Goal: Check status: Check status

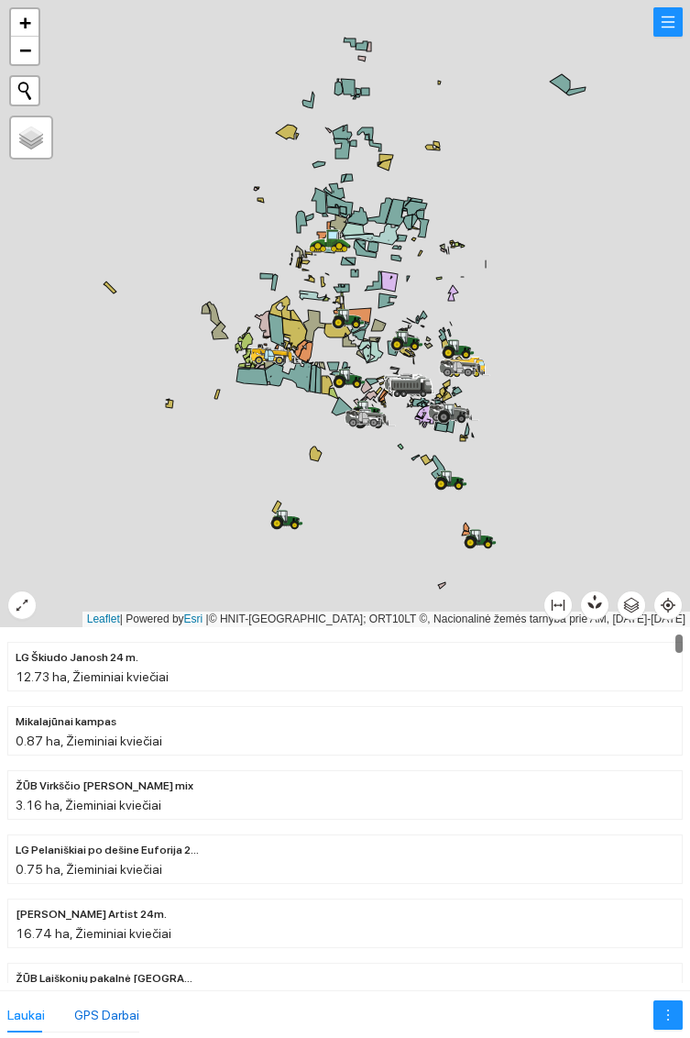
click at [115, 1012] on div "GPS Darbai" at bounding box center [106, 1015] width 65 height 20
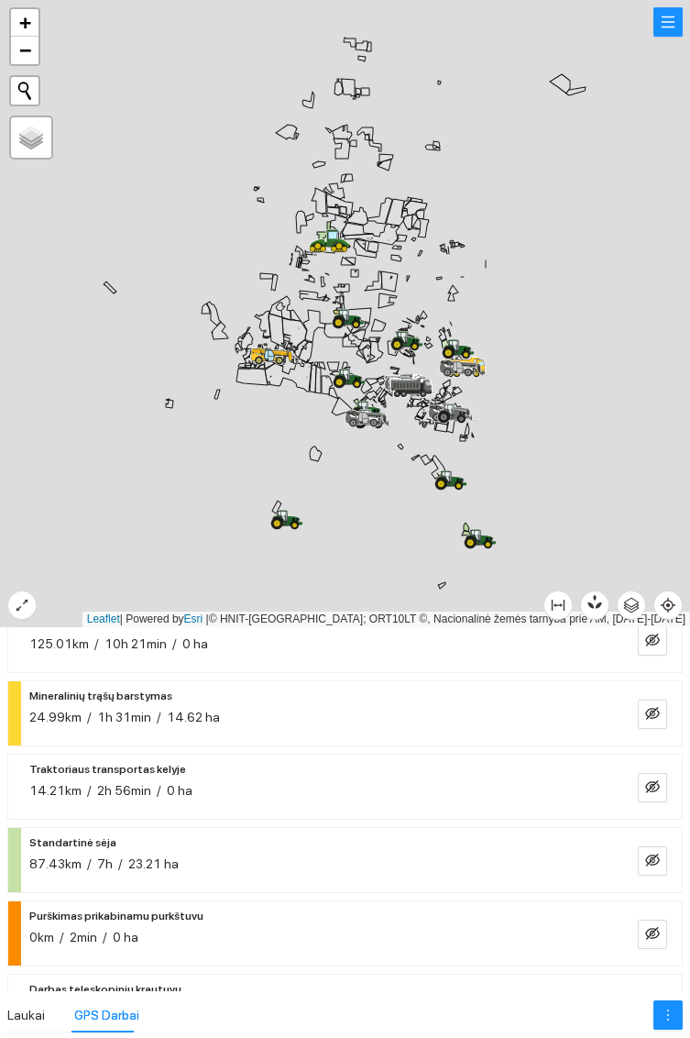
scroll to position [141, 0]
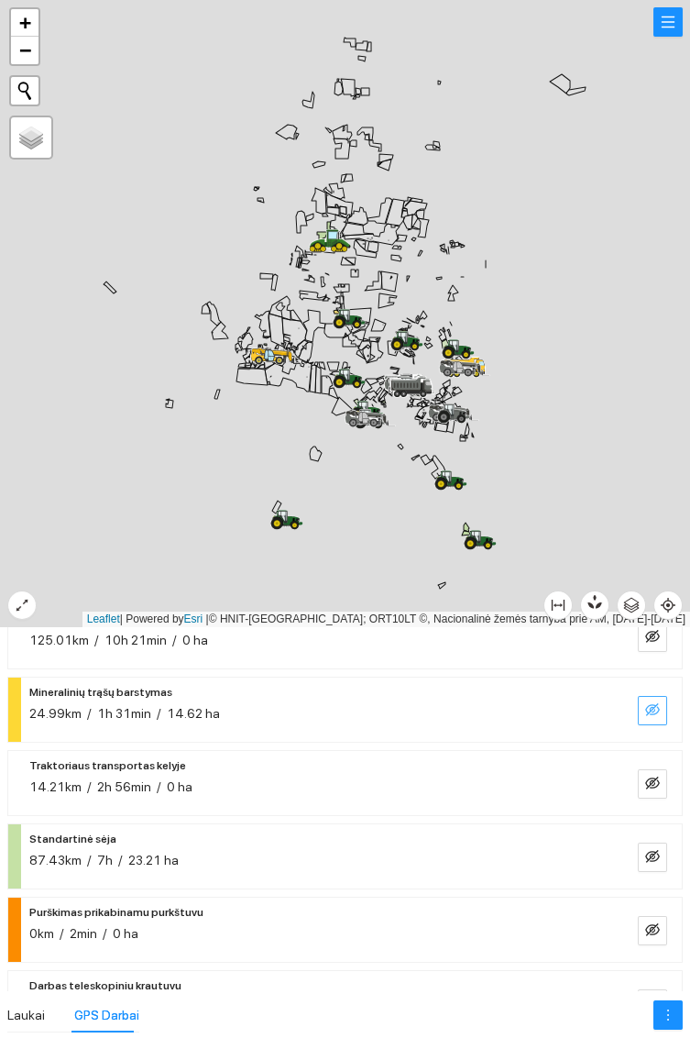
click at [654, 703] on icon "eye-invisible" at bounding box center [652, 709] width 15 height 15
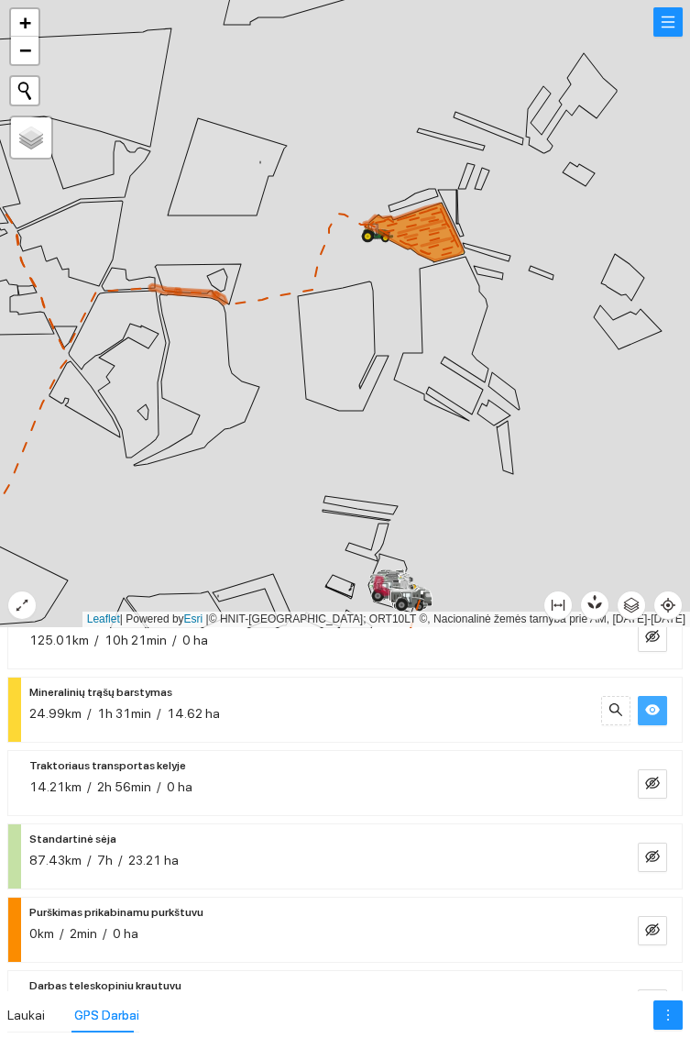
click at [460, 323] on icon at bounding box center [441, 339] width 94 height 164
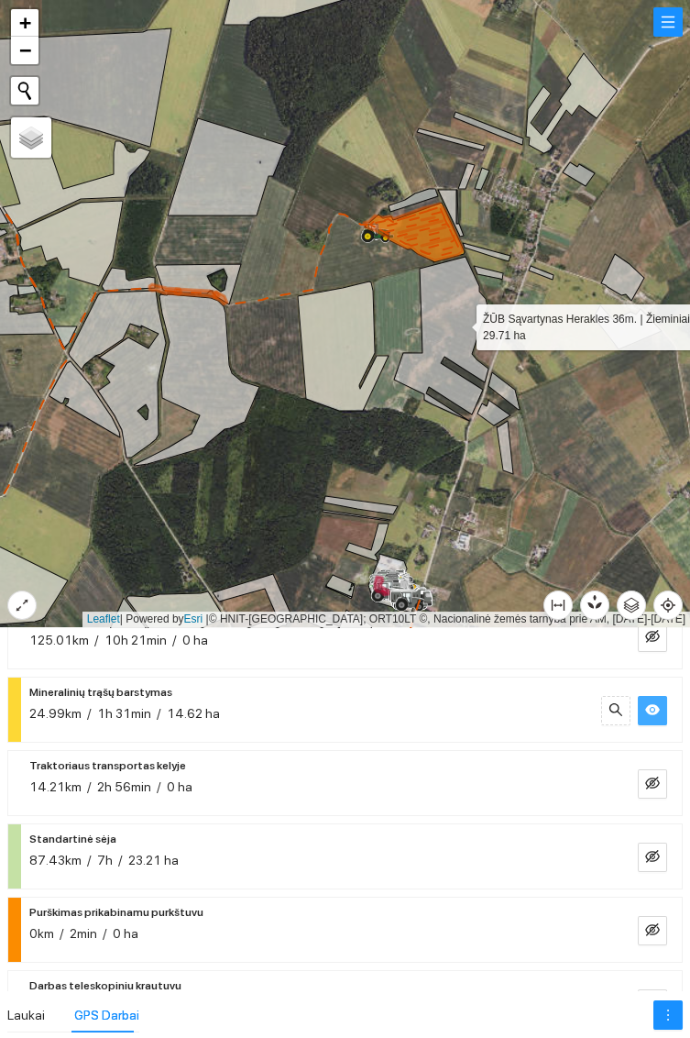
click at [597, 444] on div at bounding box center [345, 313] width 690 height 627
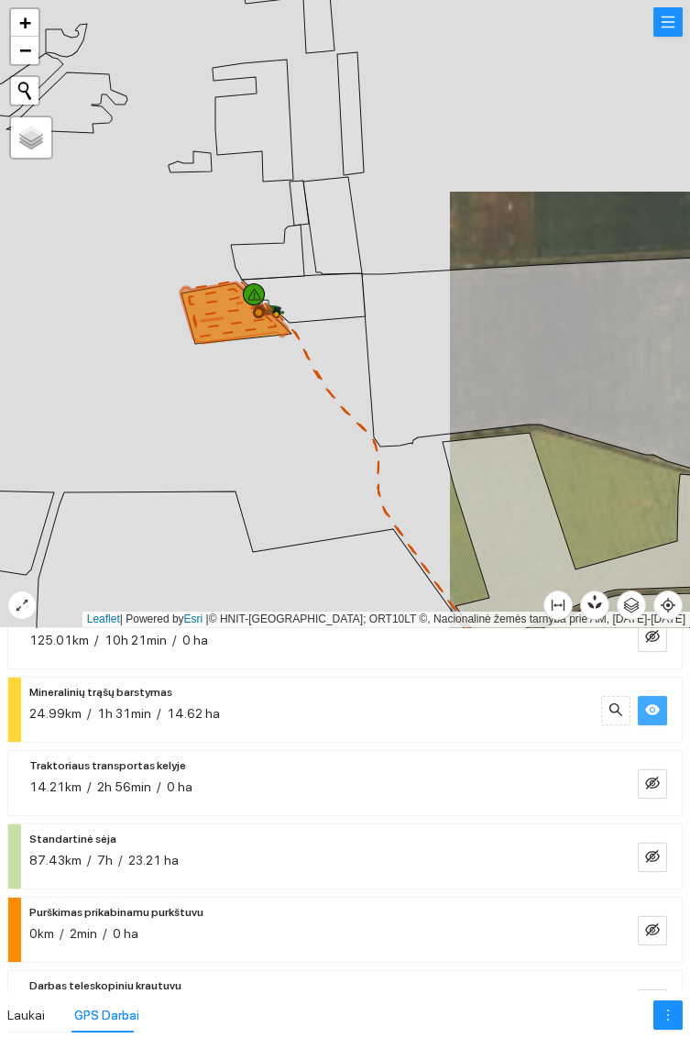
click at [232, 308] on icon at bounding box center [235, 312] width 108 height 60
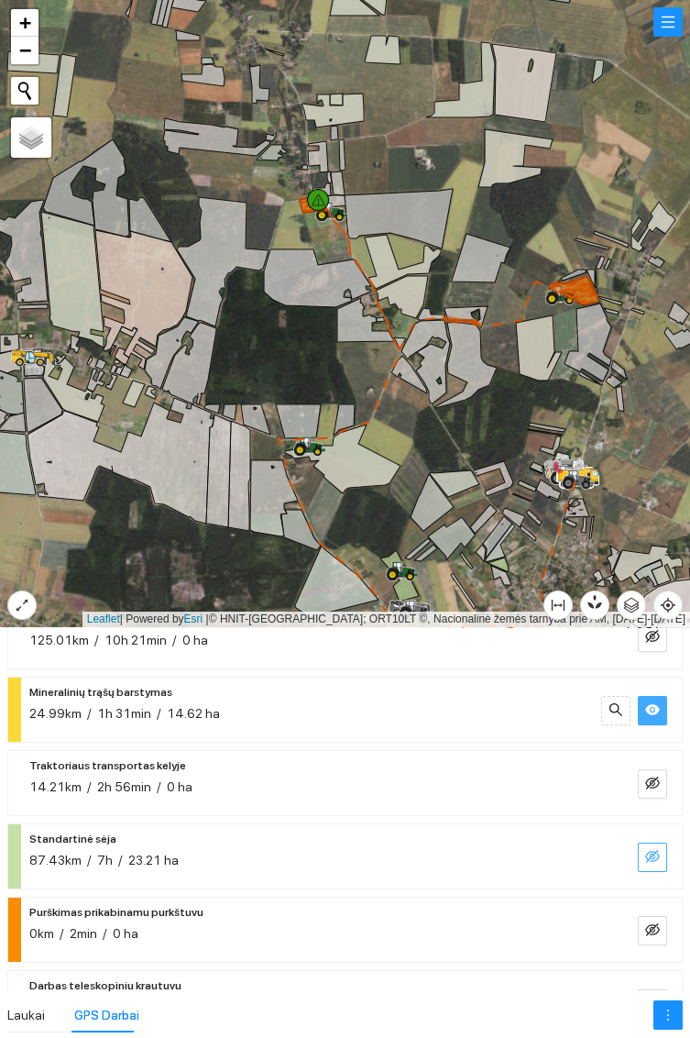
click at [656, 854] on icon "eye-invisible" at bounding box center [652, 856] width 15 height 15
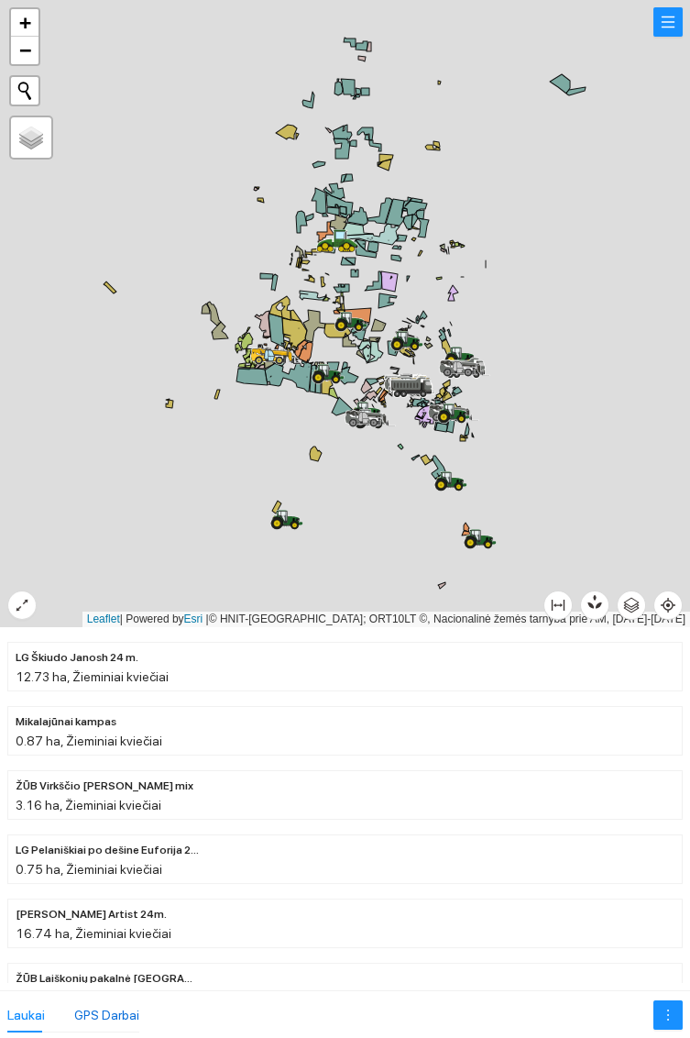
click at [115, 1006] on div "GPS Darbai" at bounding box center [106, 1015] width 65 height 20
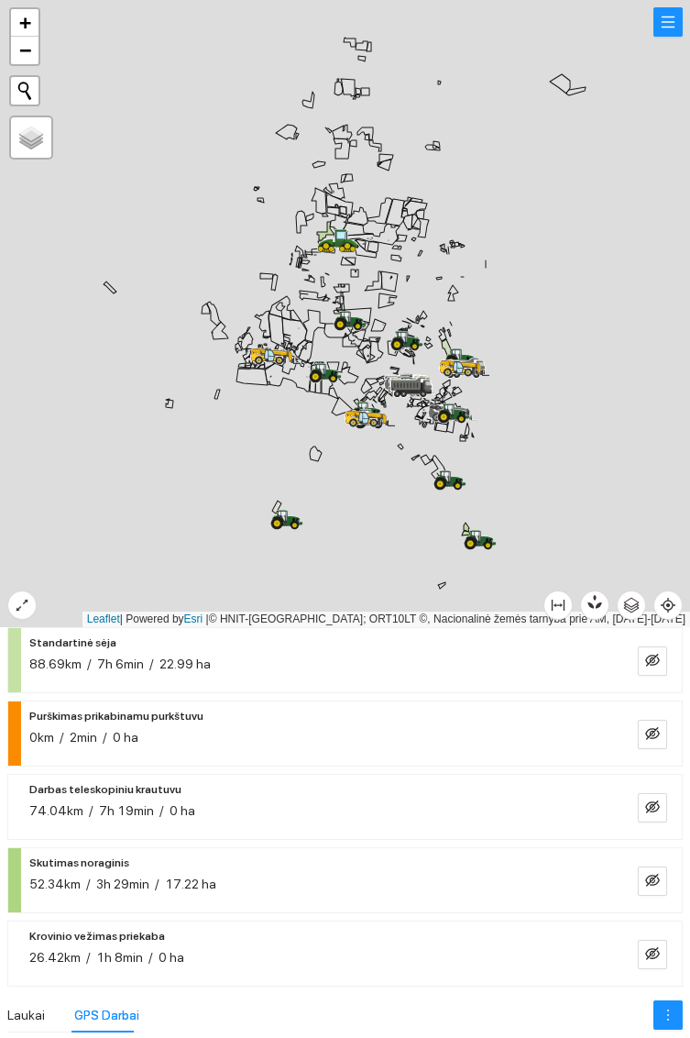
scroll to position [346, 0]
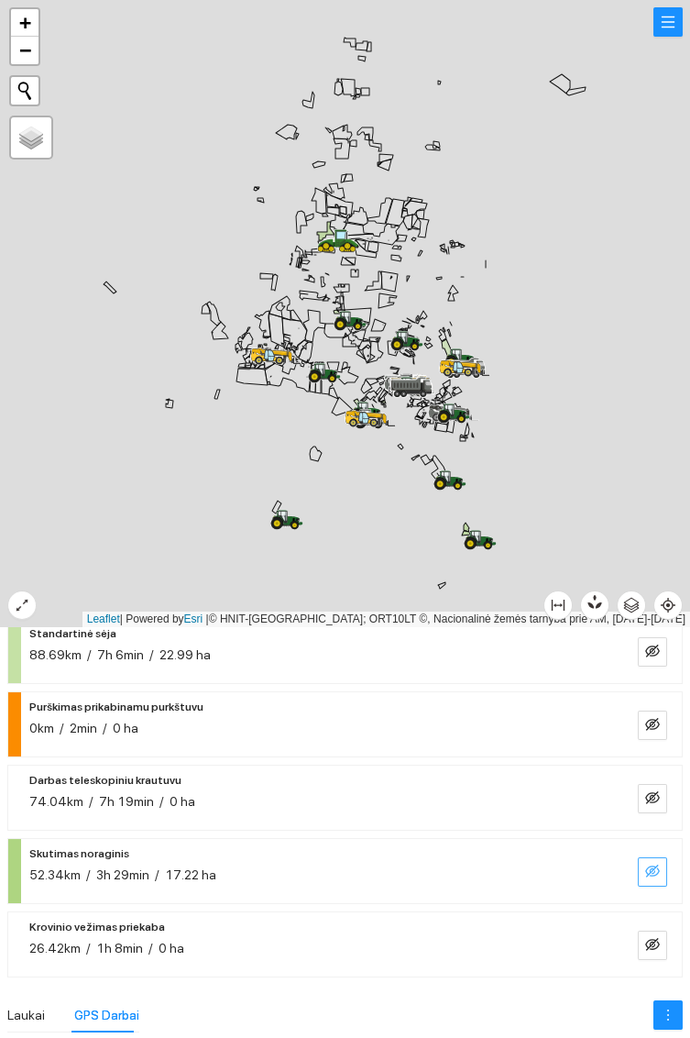
click at [653, 863] on icon "eye-invisible" at bounding box center [652, 870] width 15 height 15
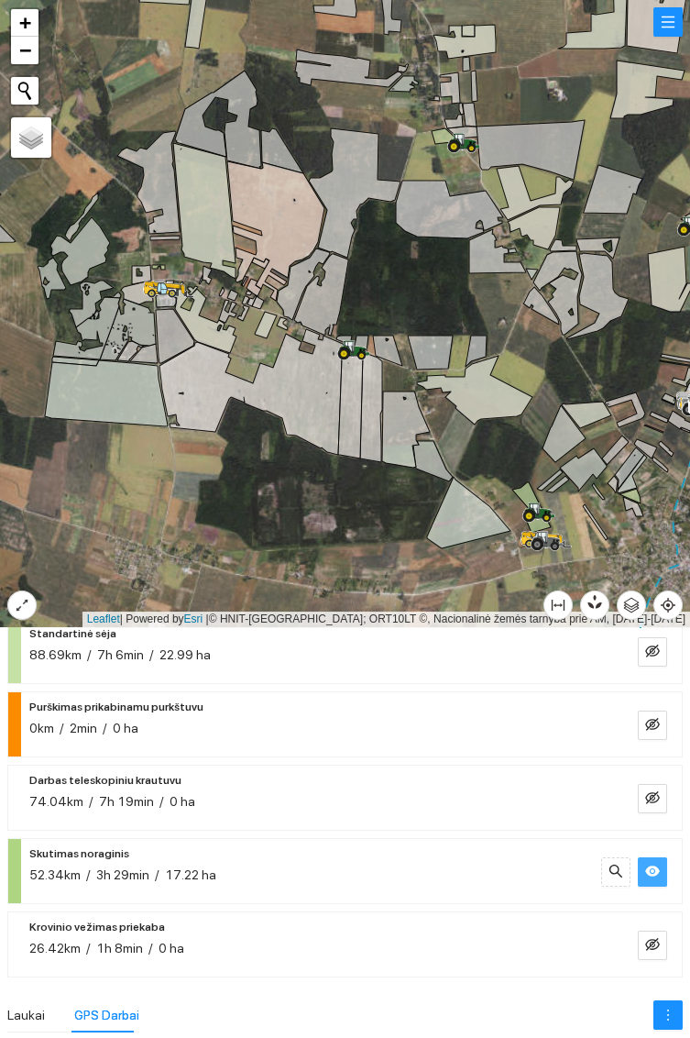
click at [366, 349] on icon at bounding box center [365, 349] width 4 height 3
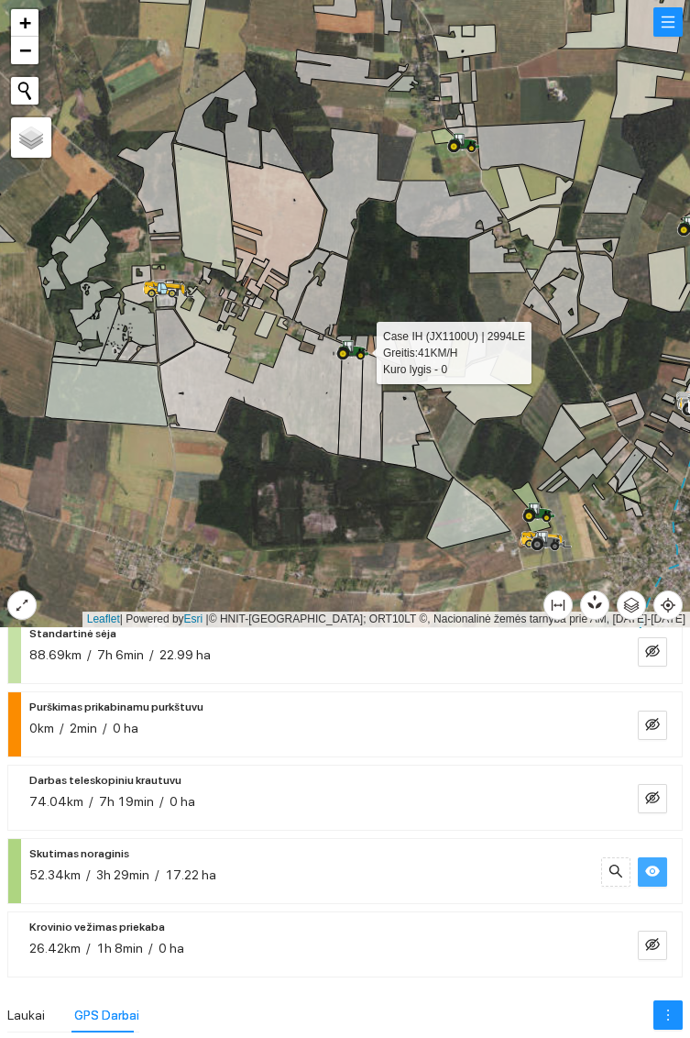
click at [352, 518] on div at bounding box center [345, 313] width 690 height 627
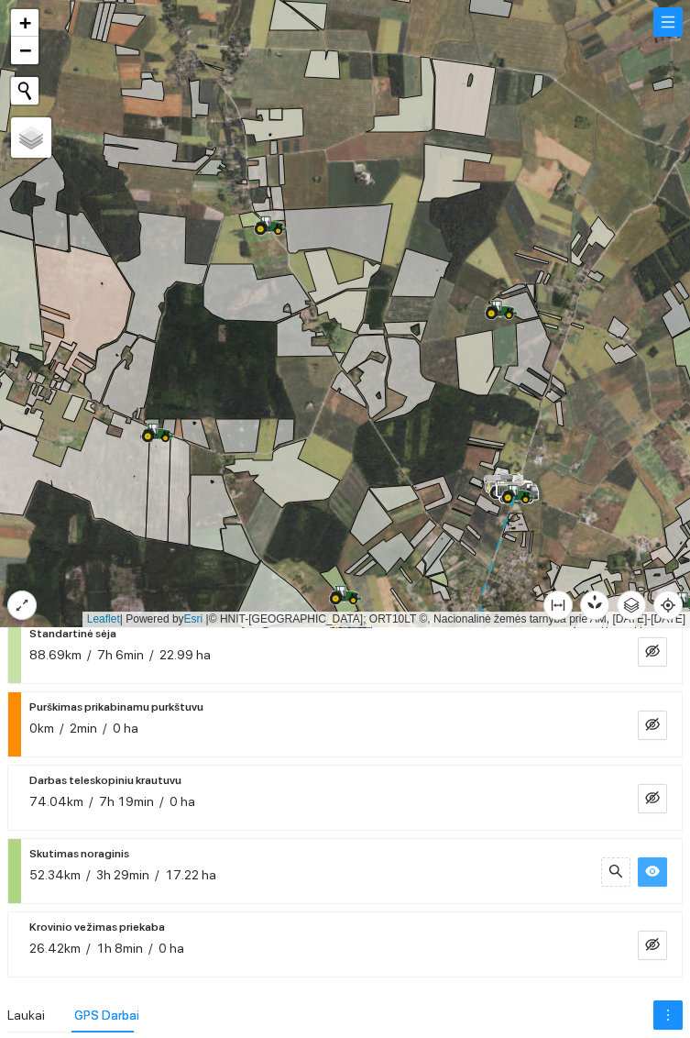
click at [511, 307] on icon at bounding box center [502, 307] width 31 height 15
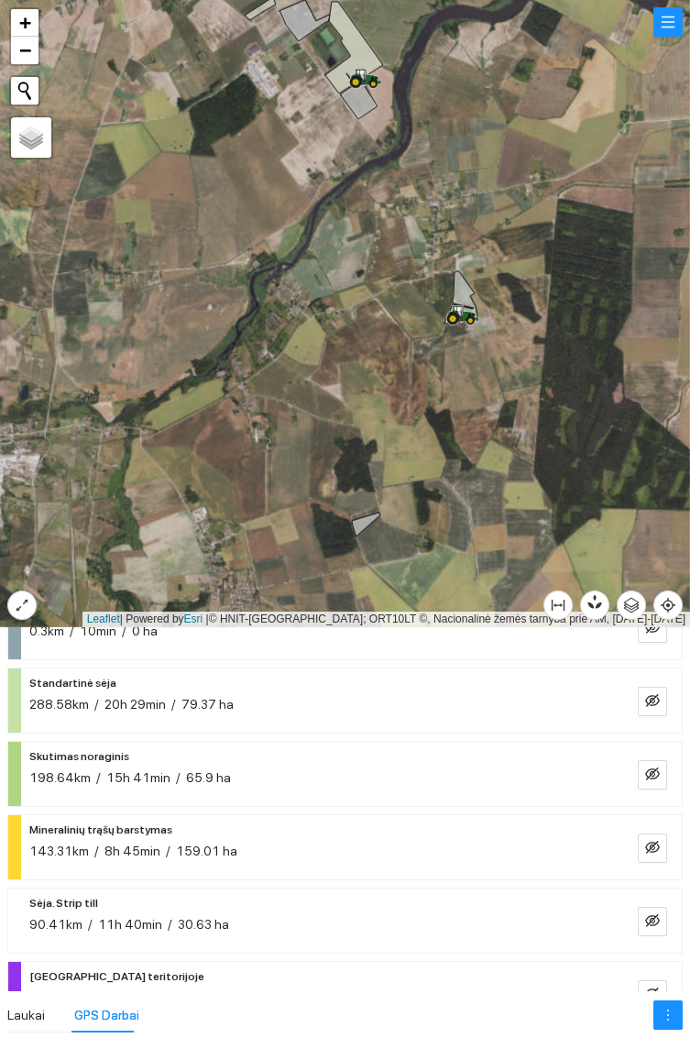
scroll to position [78, 0]
click at [653, 841] on icon "eye-invisible" at bounding box center [652, 846] width 15 height 15
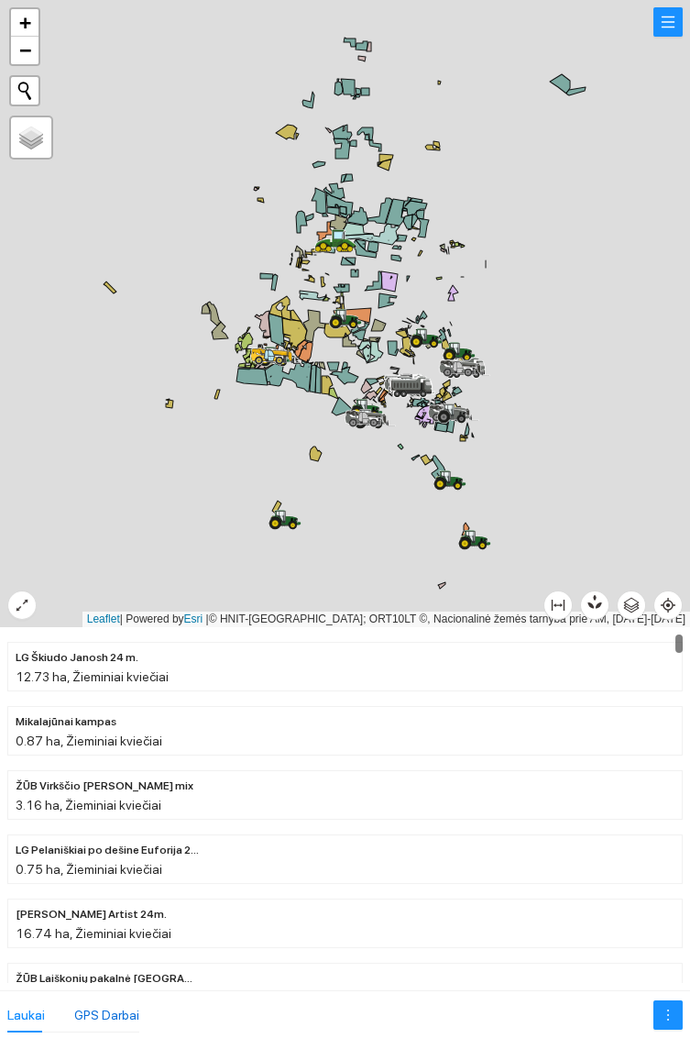
click at [108, 1012] on div "GPS Darbai" at bounding box center [106, 1015] width 65 height 20
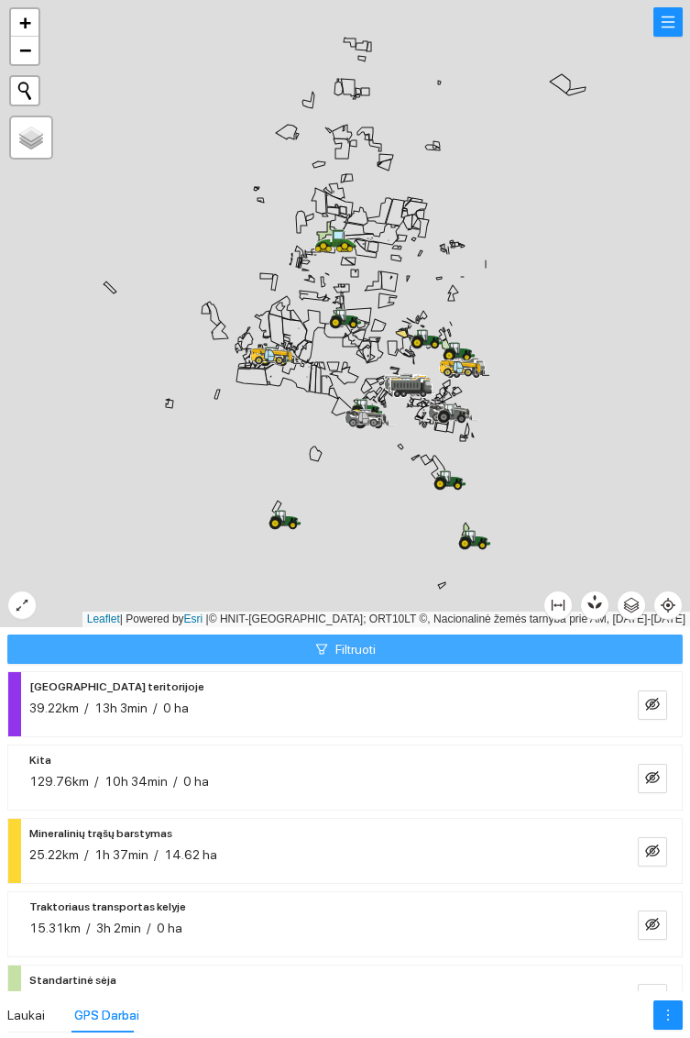
click at [584, 655] on button "Filtruoti" at bounding box center [345, 648] width 676 height 29
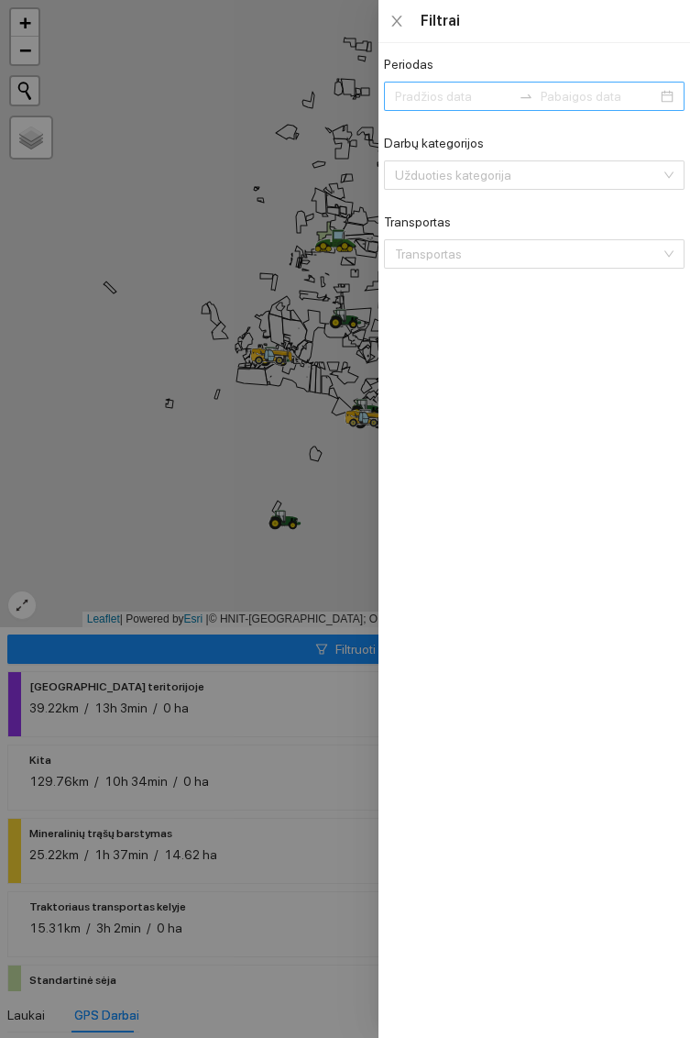
click at [525, 82] on div at bounding box center [534, 96] width 301 height 29
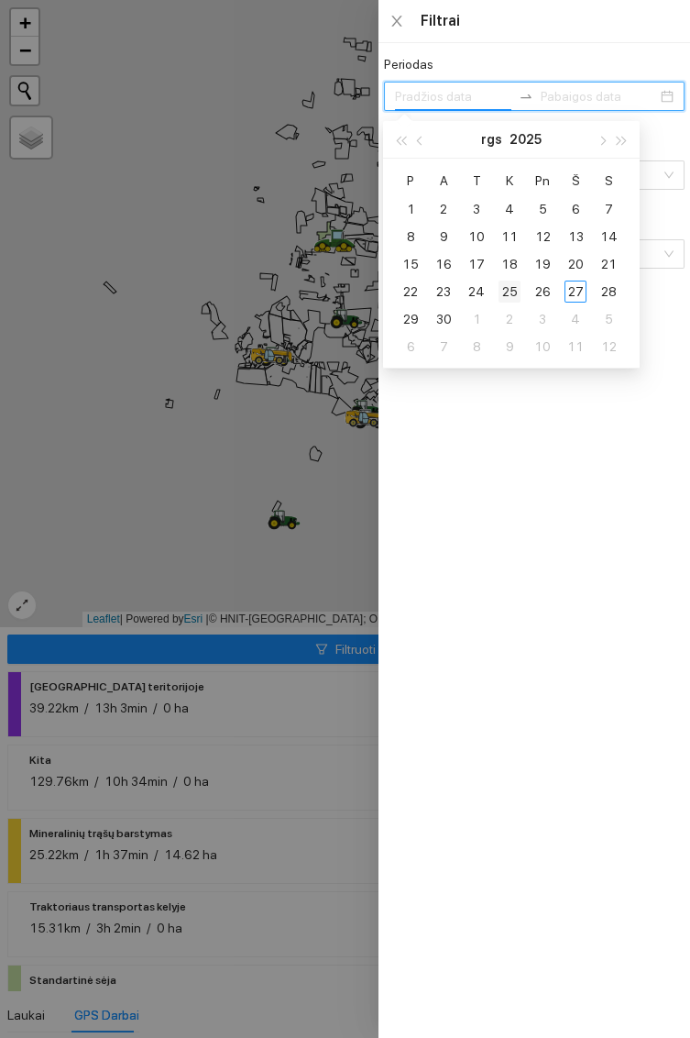
click at [515, 290] on div "25" at bounding box center [510, 291] width 22 height 22
type input "[DATE]"
click at [318, 648] on div at bounding box center [345, 519] width 690 height 1038
